Goal: Information Seeking & Learning: Learn about a topic

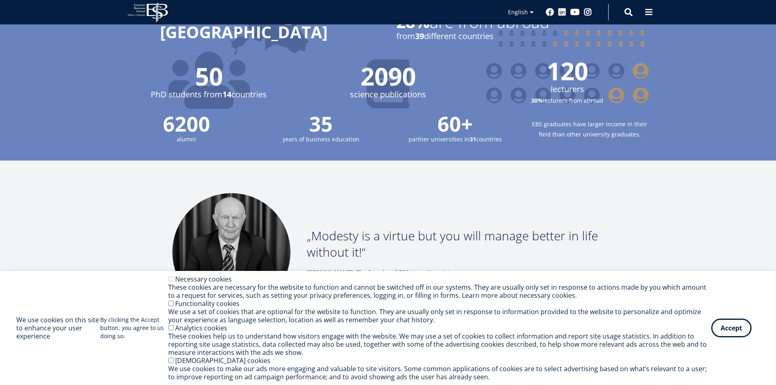
scroll to position [950, 0]
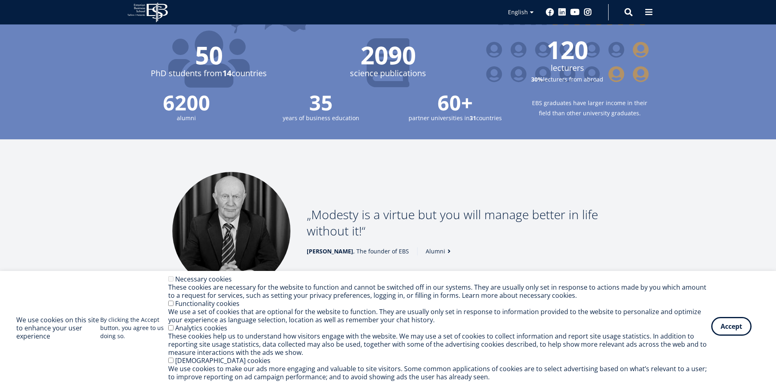
click at [735, 335] on button "Accept" at bounding box center [731, 326] width 40 height 19
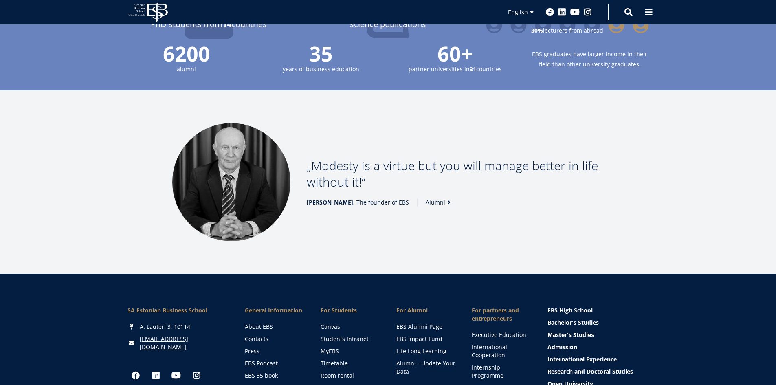
scroll to position [996, 0]
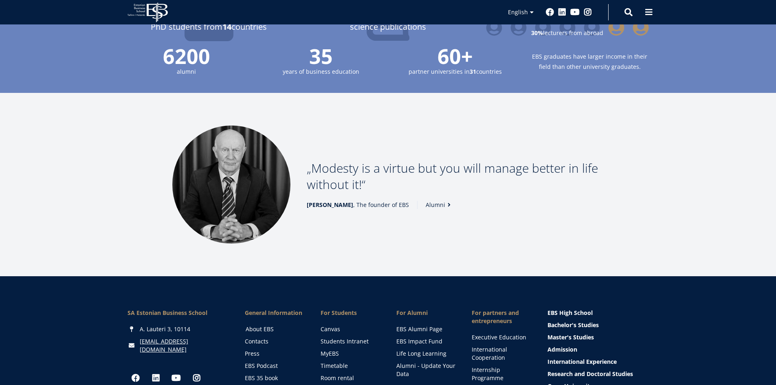
click at [265, 325] on link "About EBS" at bounding box center [275, 329] width 59 height 8
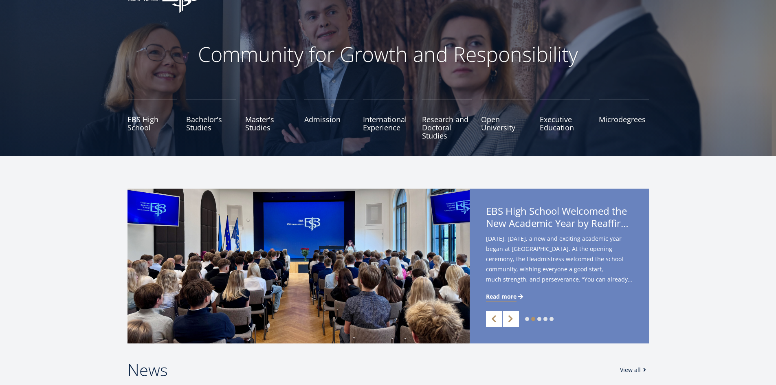
scroll to position [0, 0]
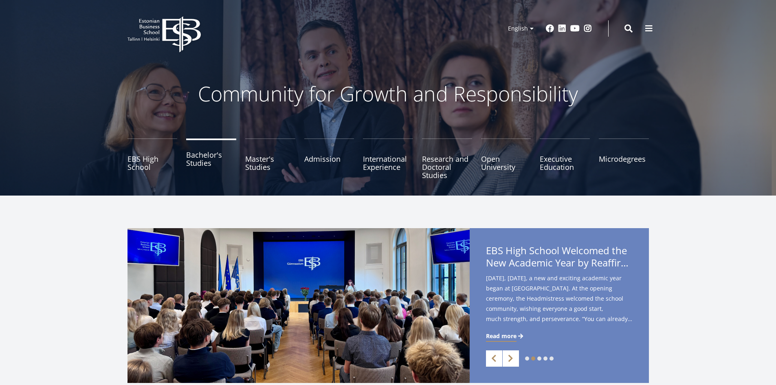
click at [204, 159] on link "Bachelor's Studies" at bounding box center [211, 158] width 50 height 41
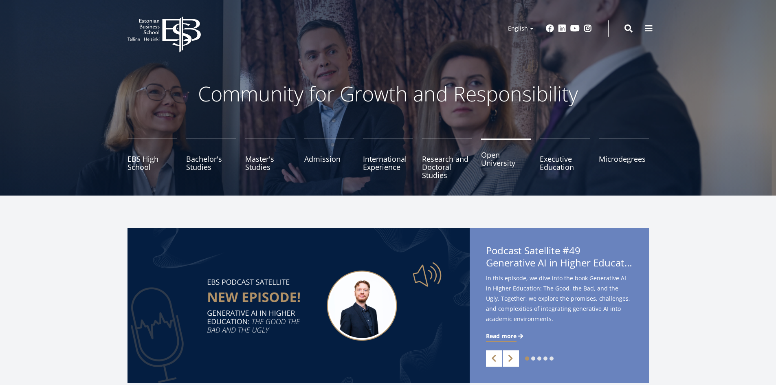
click at [510, 166] on link "Open University" at bounding box center [506, 158] width 50 height 41
click at [633, 29] on div "EBS Logo Created with Sketch. Kasutaja konto menüü Log in Estonian Estonian Eng…" at bounding box center [388, 28] width 586 height 24
click at [628, 31] on span at bounding box center [628, 28] width 8 height 8
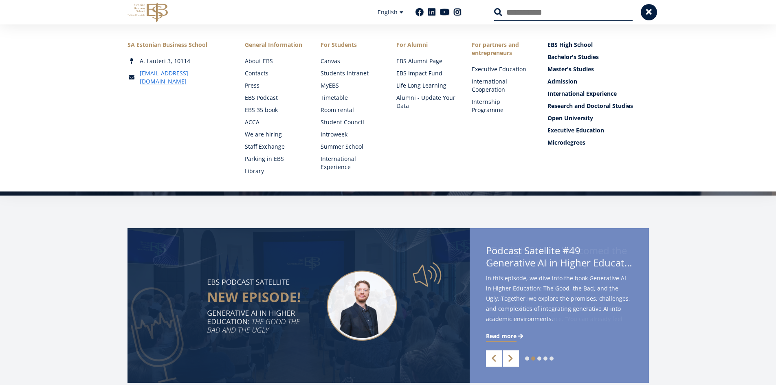
click at [511, 12] on input "Search" at bounding box center [563, 12] width 138 height 17
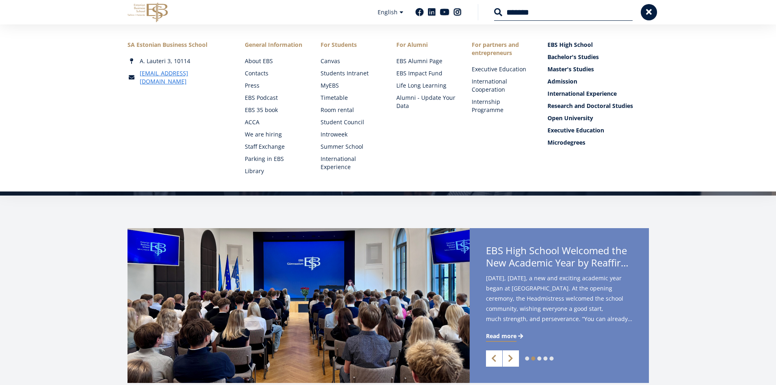
type input "*******"
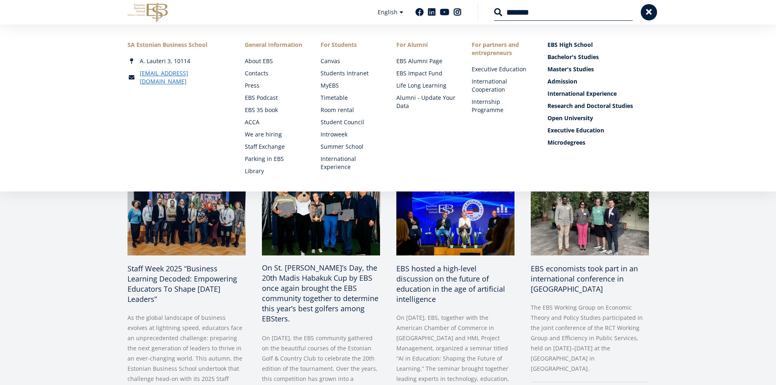
scroll to position [272, 0]
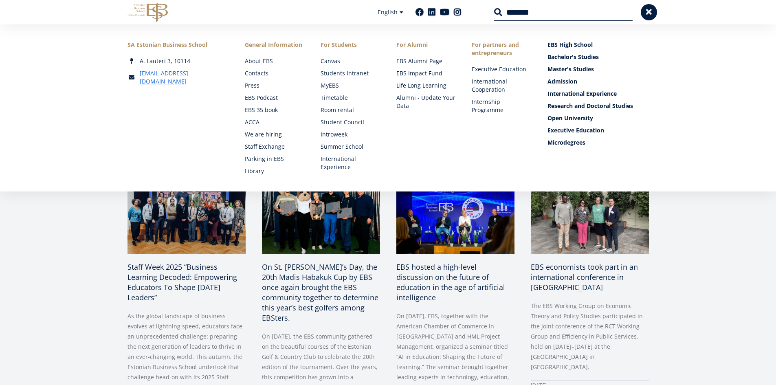
click at [678, 233] on div "News View all Staff Week 2025 “Business Learning Decoded: Empowering Educators …" at bounding box center [388, 302] width 586 height 350
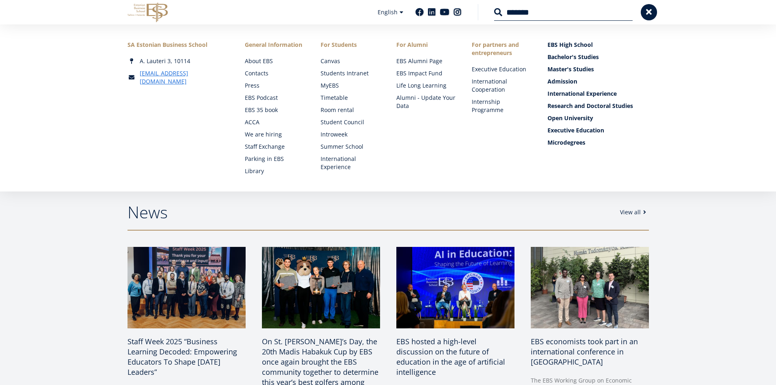
scroll to position [136, 0]
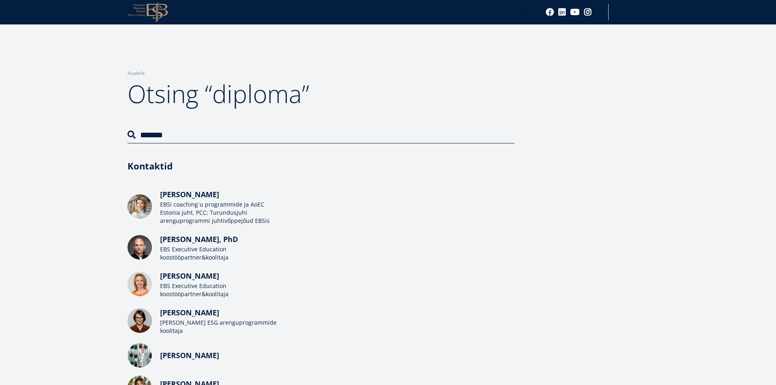
click at [190, 137] on input "*******" at bounding box center [320, 134] width 387 height 17
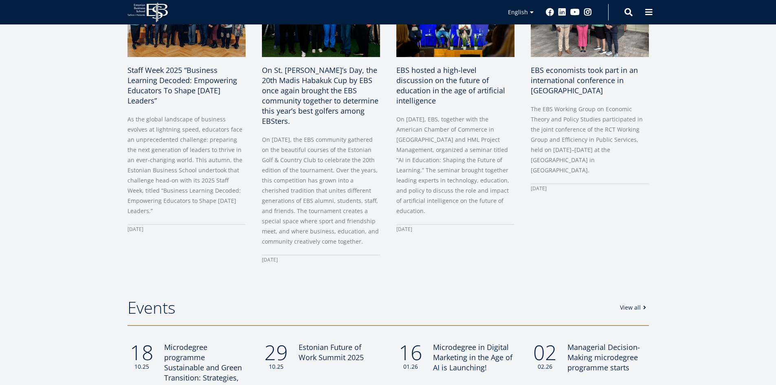
drag, startPoint x: 268, startPoint y: 161, endPoint x: 331, endPoint y: 153, distance: 63.7
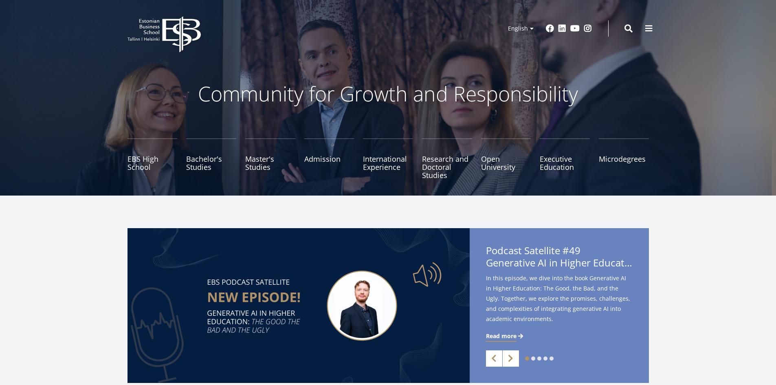
click at [628, 31] on span at bounding box center [628, 28] width 8 height 8
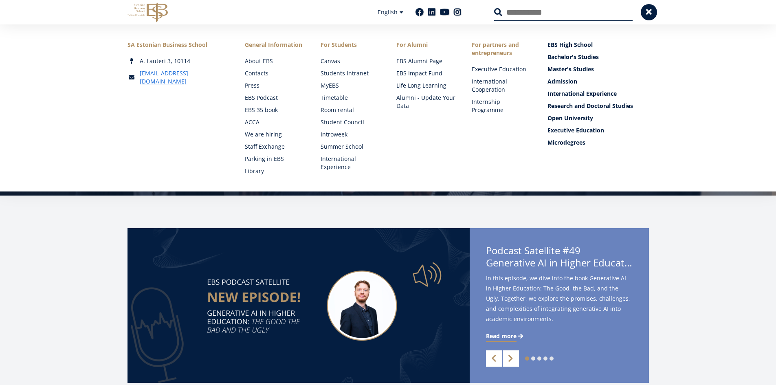
click at [504, 19] on input "Search" at bounding box center [563, 12] width 138 height 17
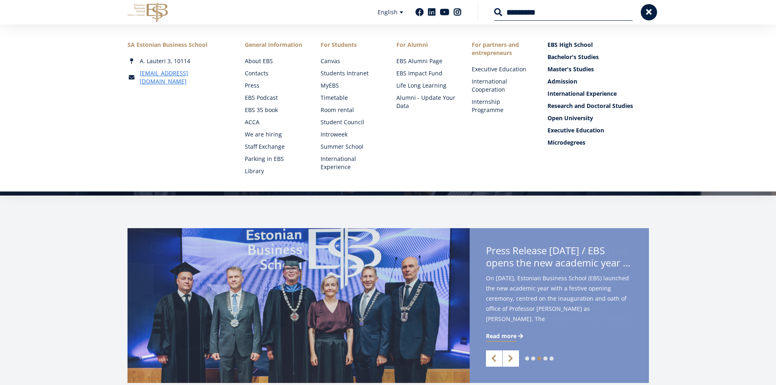
type input "*********"
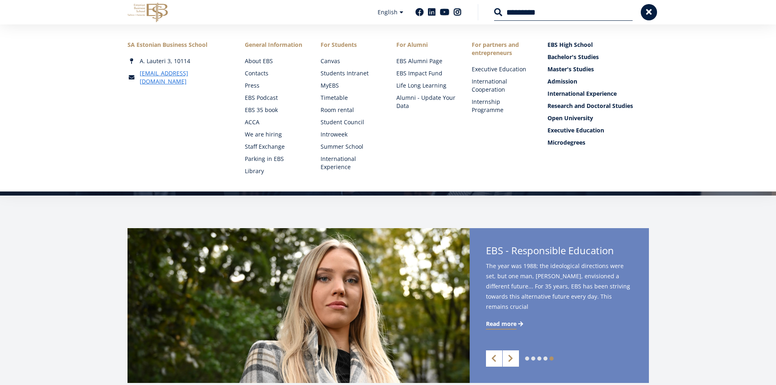
drag, startPoint x: 711, startPoint y: 229, endPoint x: 706, endPoint y: 227, distance: 5.3
click at [711, 229] on div "1 2 3 4 5 Previous Next Podcast Satellite #49 Generative AI in Higher Education…" at bounding box center [388, 305] width 776 height 155
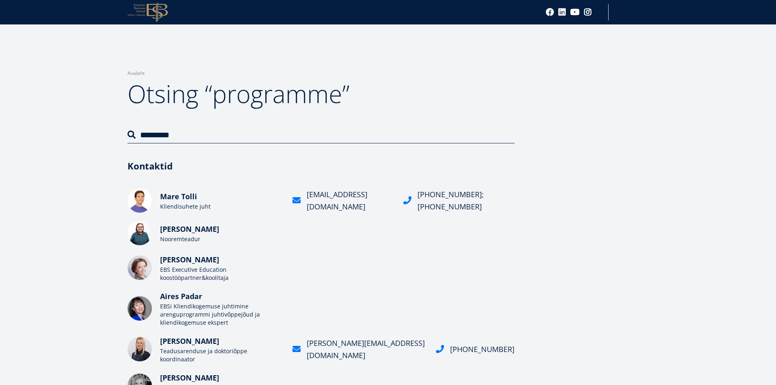
drag, startPoint x: 202, startPoint y: 134, endPoint x: 143, endPoint y: 136, distance: 59.5
click at [145, 136] on input "*********" at bounding box center [320, 134] width 387 height 17
type input "*"
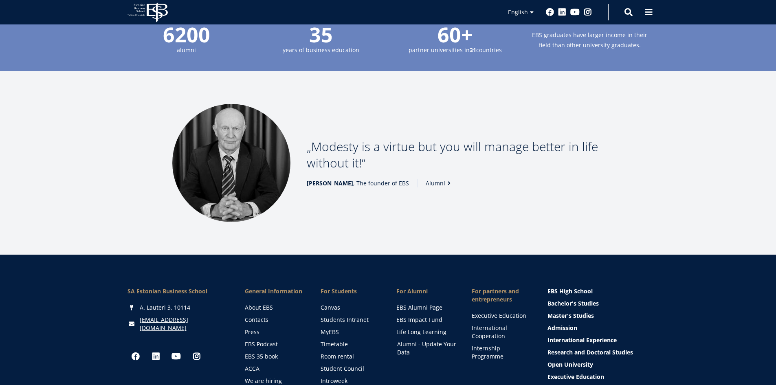
scroll to position [1132, 0]
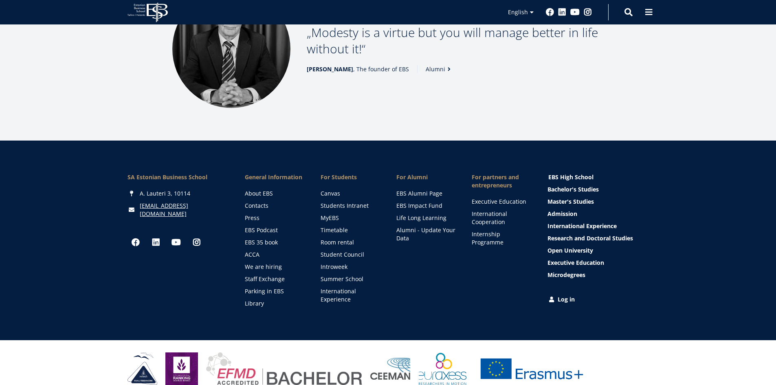
click at [557, 173] on link "EBS High School" at bounding box center [598, 177] width 101 height 8
